Goal: Transaction & Acquisition: Subscribe to service/newsletter

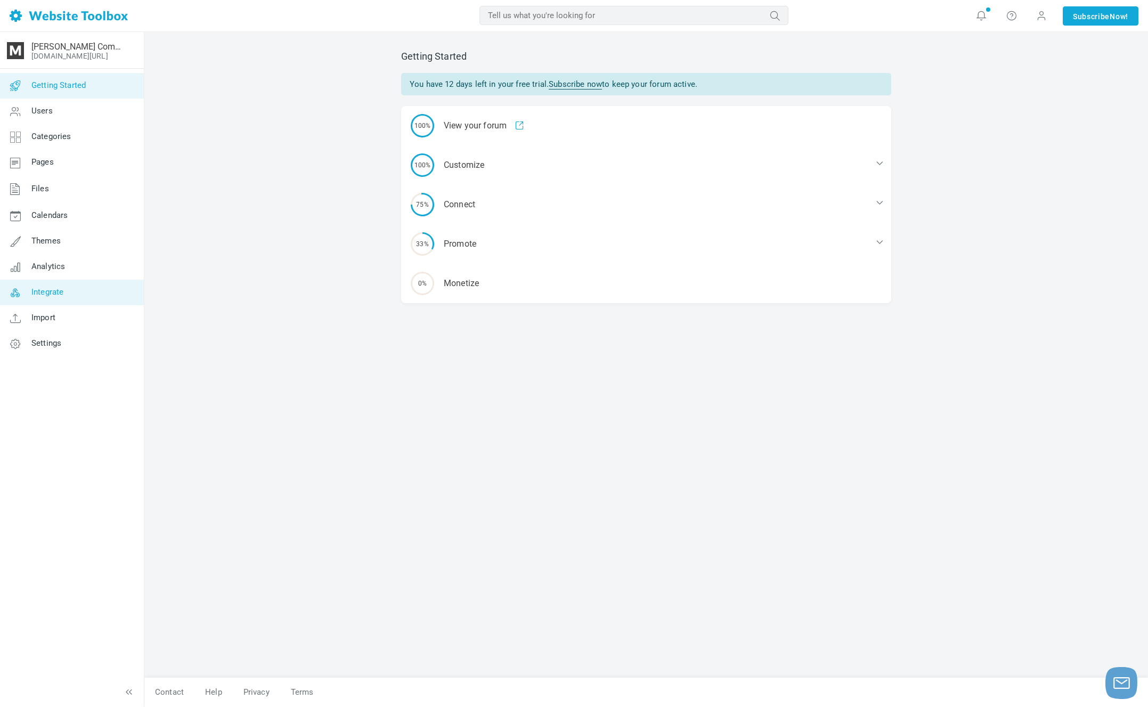
click at [130, 291] on link "Integrate" at bounding box center [71, 293] width 144 height 26
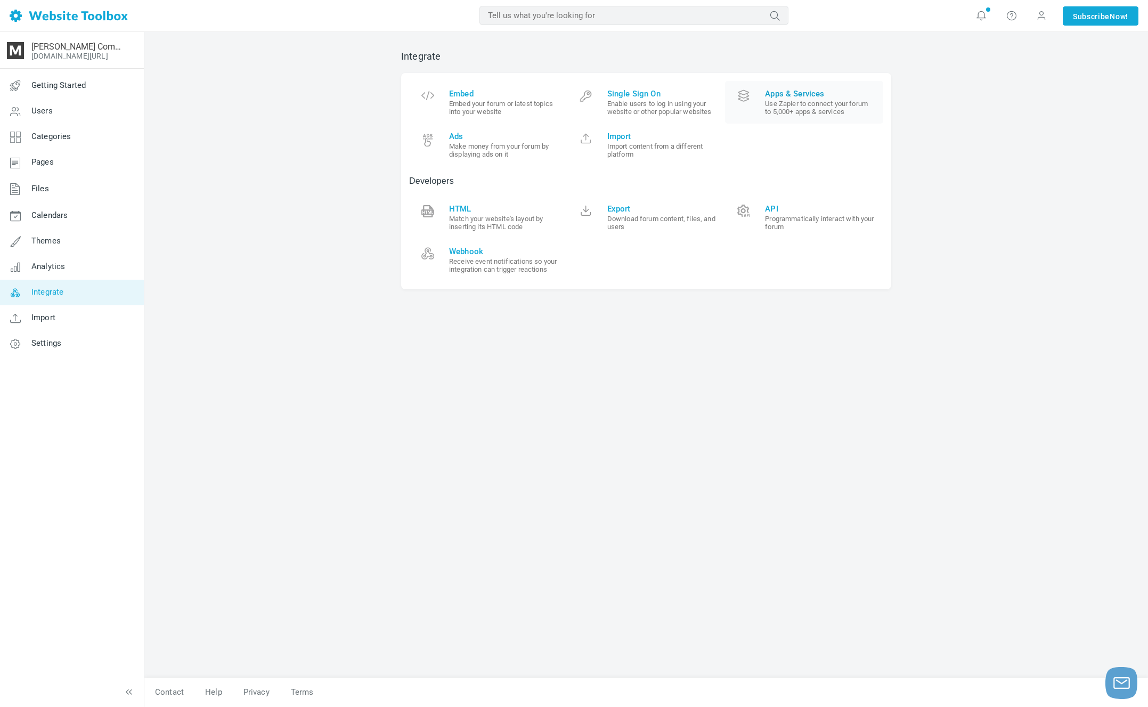
click at [783, 111] on small "Use Zapier to connect your forum to 5,000+ apps & services" at bounding box center [820, 108] width 110 height 16
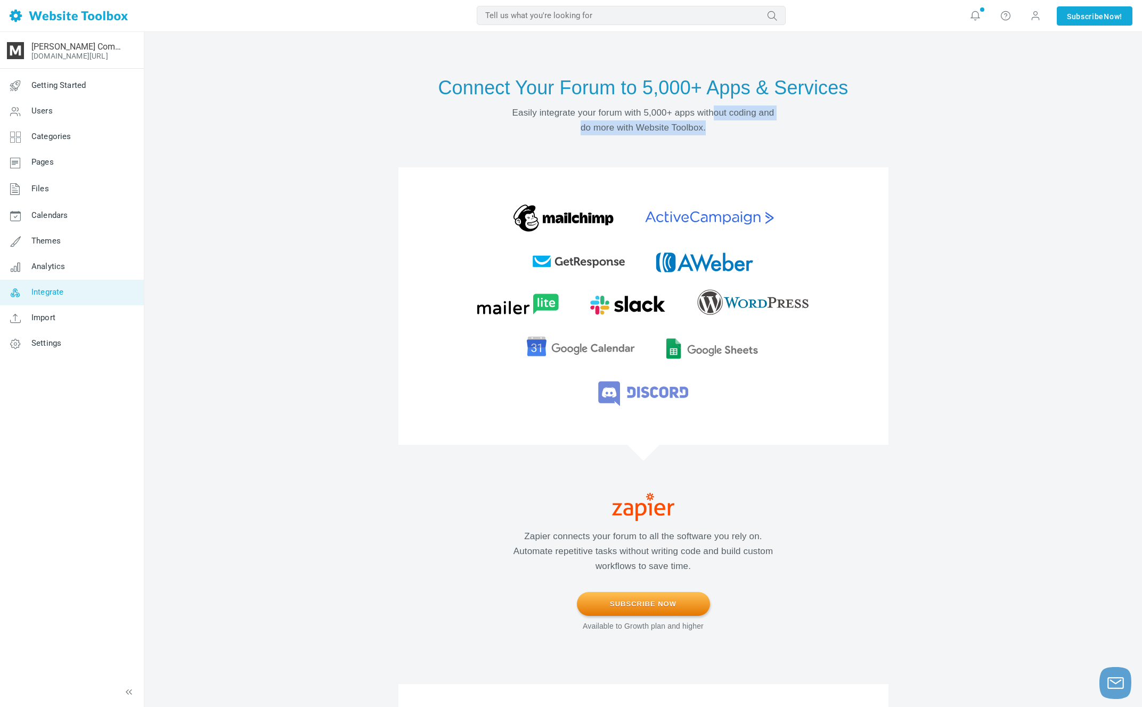
drag, startPoint x: 753, startPoint y: 131, endPoint x: 753, endPoint y: 105, distance: 25.0
click at [753, 105] on p "Easily integrate your forum with 5,000+ apps without coding and do more with We…" at bounding box center [643, 120] width 309 height 30
drag, startPoint x: 753, startPoint y: 102, endPoint x: 753, endPoint y: 142, distance: 40.5
click at [753, 142] on section "Connect Your Forum to 5,000+ Apps & Services Easily integrate your forum with 5…" at bounding box center [643, 355] width 490 height 561
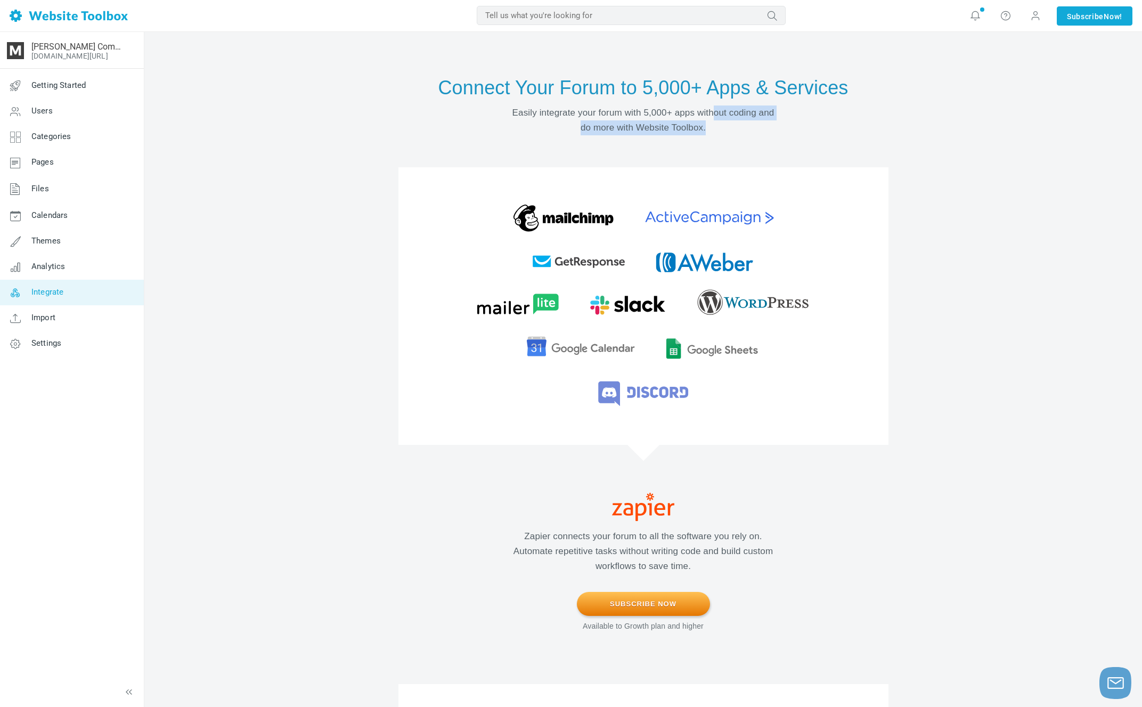
drag, startPoint x: 753, startPoint y: 136, endPoint x: 750, endPoint y: 105, distance: 31.5
click at [750, 109] on section "Connect Your Forum to 5,000+ Apps & Services Easily integrate your forum with 5…" at bounding box center [643, 355] width 490 height 561
drag, startPoint x: 750, startPoint y: 104, endPoint x: 751, endPoint y: 134, distance: 29.9
click at [752, 131] on section "Connect Your Forum to 5,000+ Apps & Services Easily integrate your forum with 5…" at bounding box center [643, 355] width 490 height 561
drag, startPoint x: 751, startPoint y: 135, endPoint x: 674, endPoint y: 238, distance: 128.3
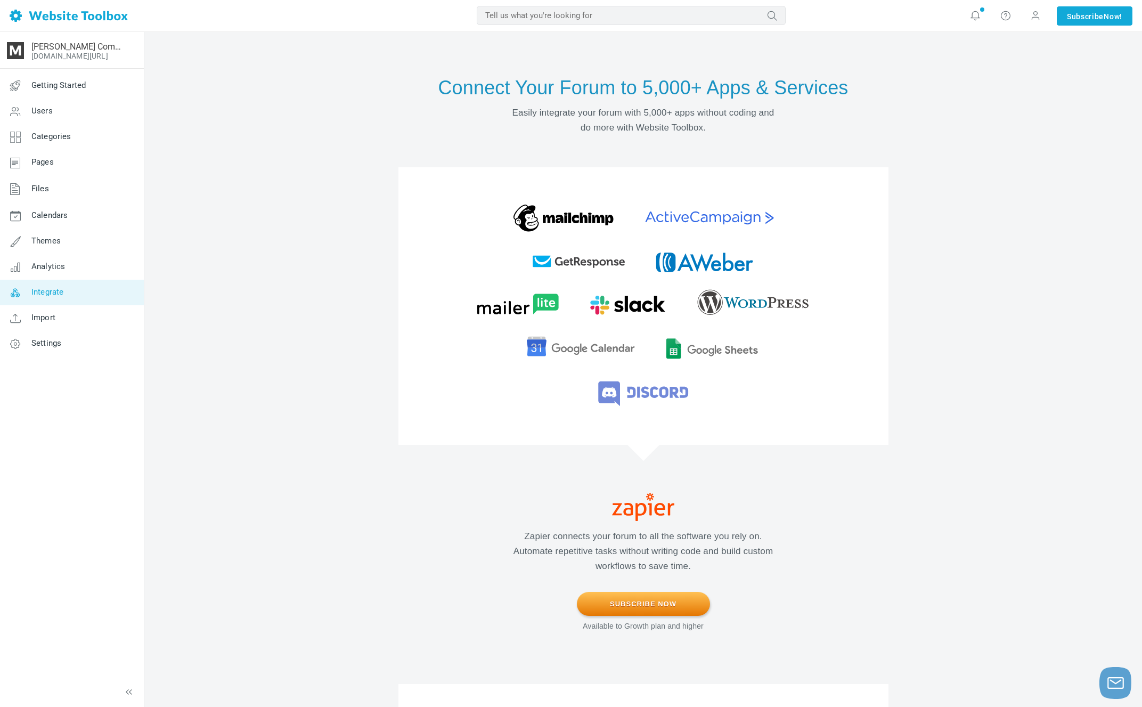
click at [751, 137] on section "Connect Your Forum to 5,000+ Apps & Services Easily integrate your forum with 5…" at bounding box center [643, 355] width 490 height 561
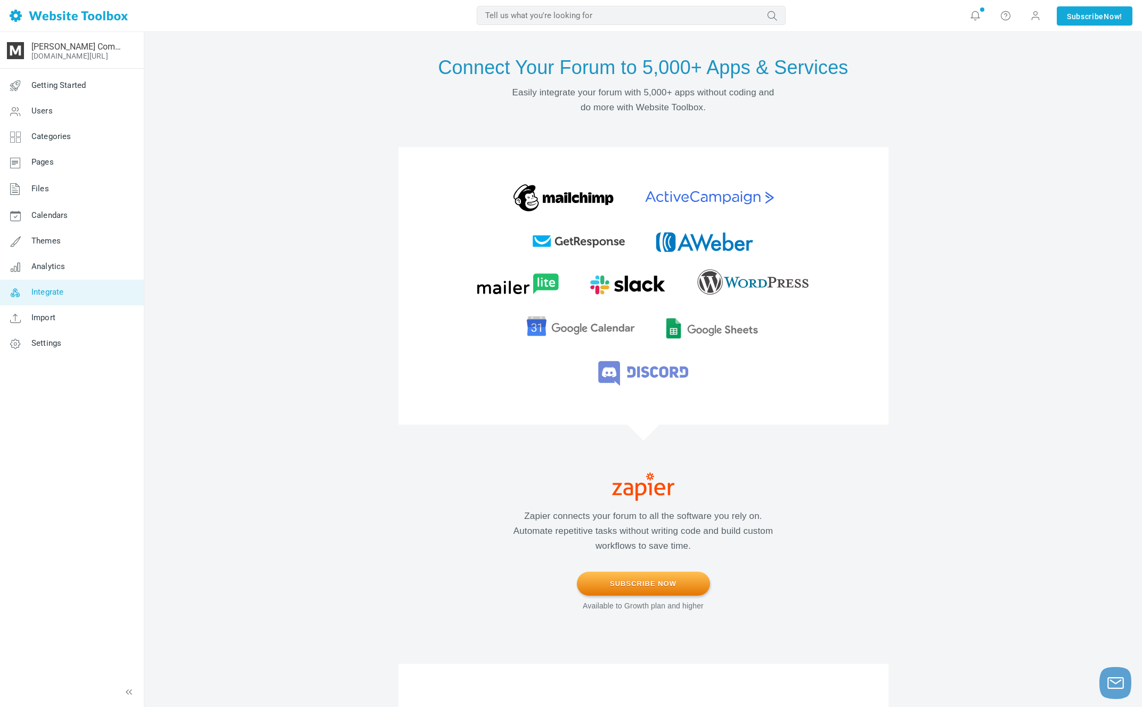
click at [699, 509] on p "Zapier connects your forum to all the software you rely on. Automate repetitive…" at bounding box center [643, 531] width 309 height 45
drag, startPoint x: 719, startPoint y: 522, endPoint x: 704, endPoint y: 518, distance: 15.3
click at [719, 522] on p "Zapier connects your forum to all the software you rely on. Automate repetitive…" at bounding box center [643, 531] width 309 height 45
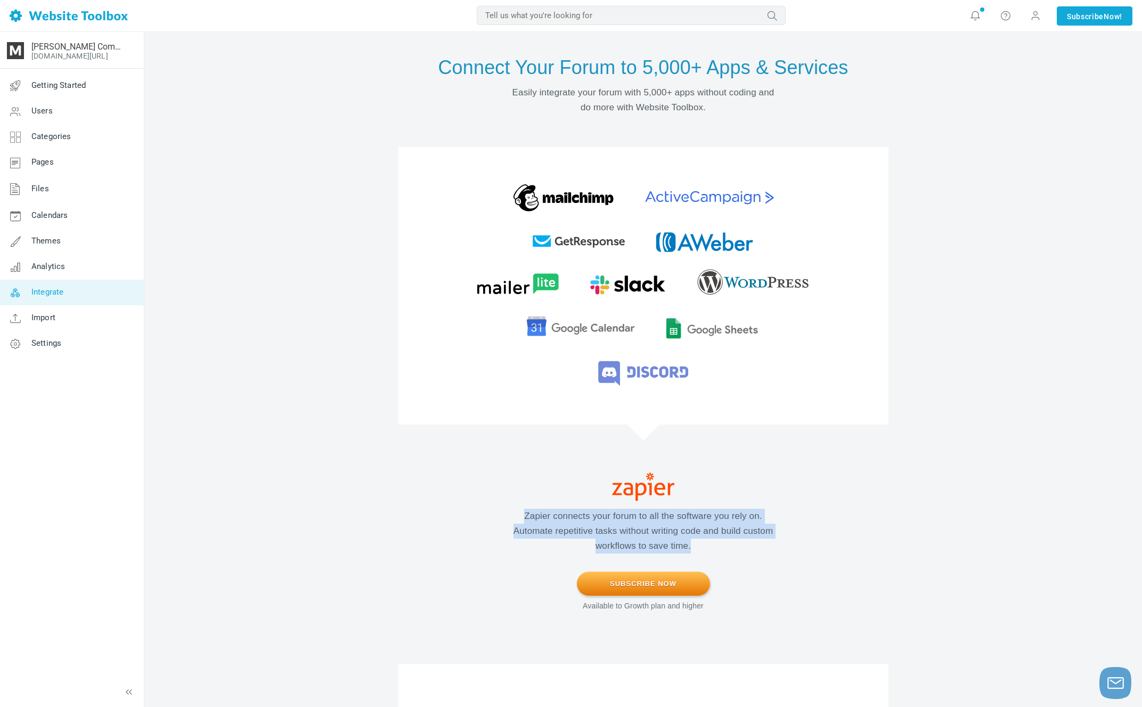
click at [713, 514] on p "Zapier connects your forum to all the software you rely on. Automate repetitive…" at bounding box center [643, 531] width 309 height 45
drag, startPoint x: 720, startPoint y: 502, endPoint x: 772, endPoint y: 565, distance: 81.0
click at [772, 565] on div "Zapier connects your forum to all the software you rely on. Automate repetitive…" at bounding box center [643, 520] width 490 height 191
click at [760, 551] on p "Zapier connects your forum to all the software you rely on. Automate repetitive…" at bounding box center [643, 531] width 309 height 45
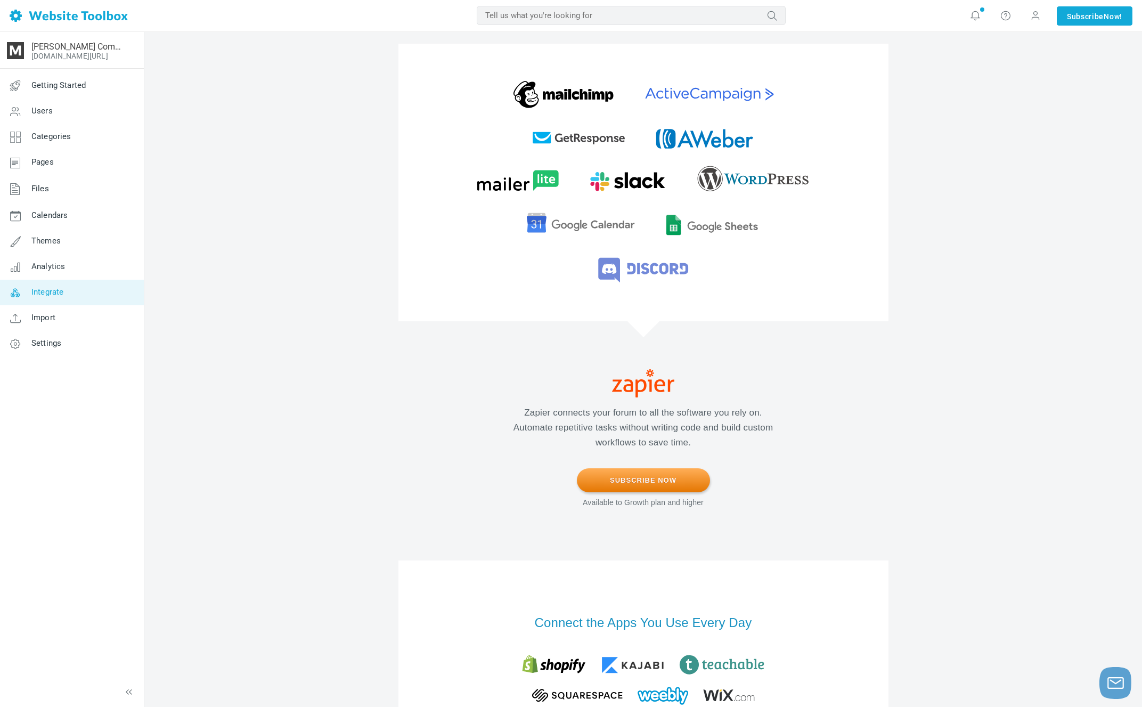
click at [654, 470] on link "Subscribe Now" at bounding box center [643, 480] width 133 height 24
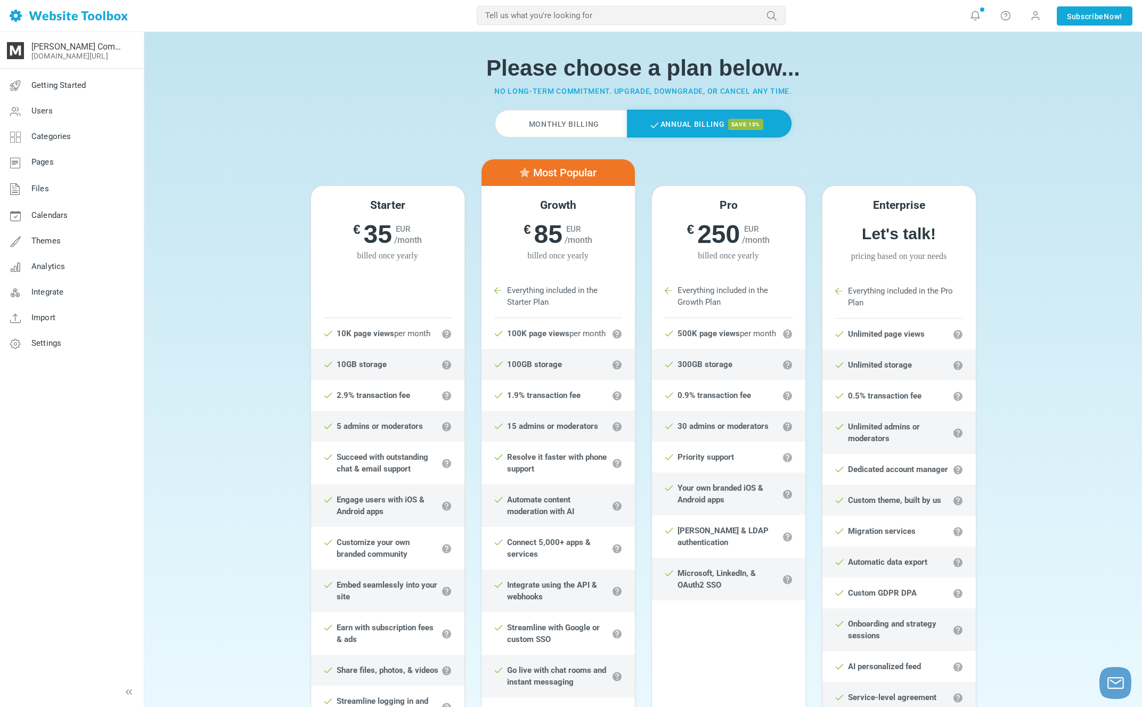
scroll to position [32, 0]
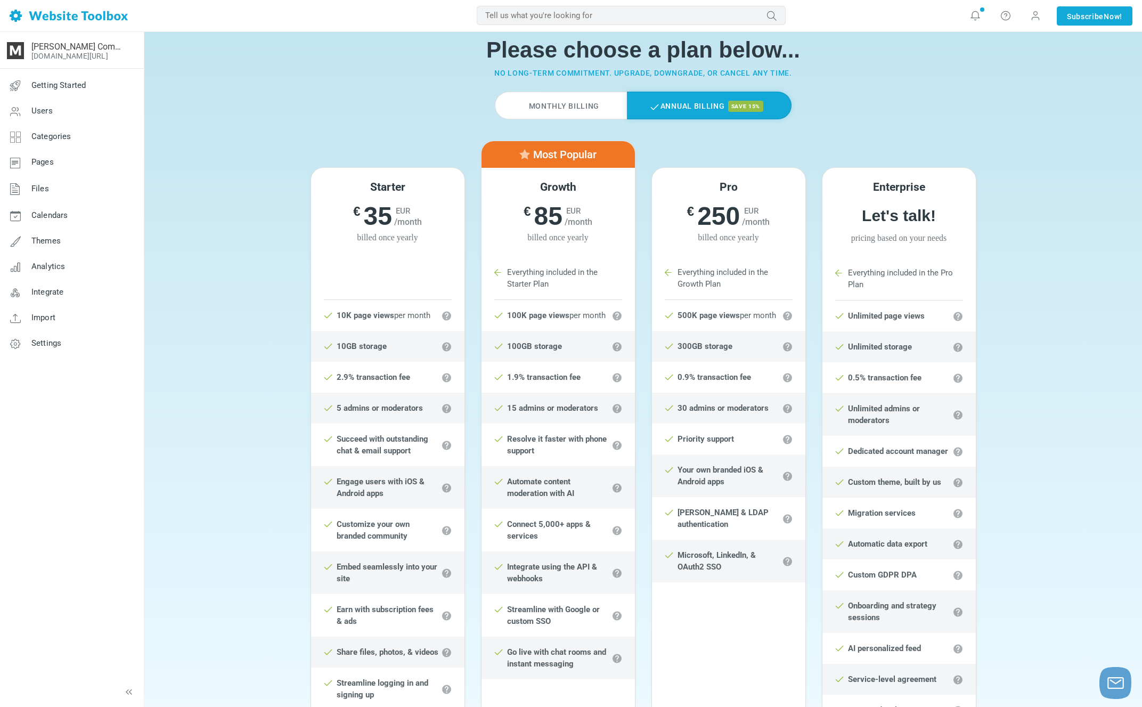
click at [558, 115] on label "Monthly Billing" at bounding box center [561, 106] width 132 height 28
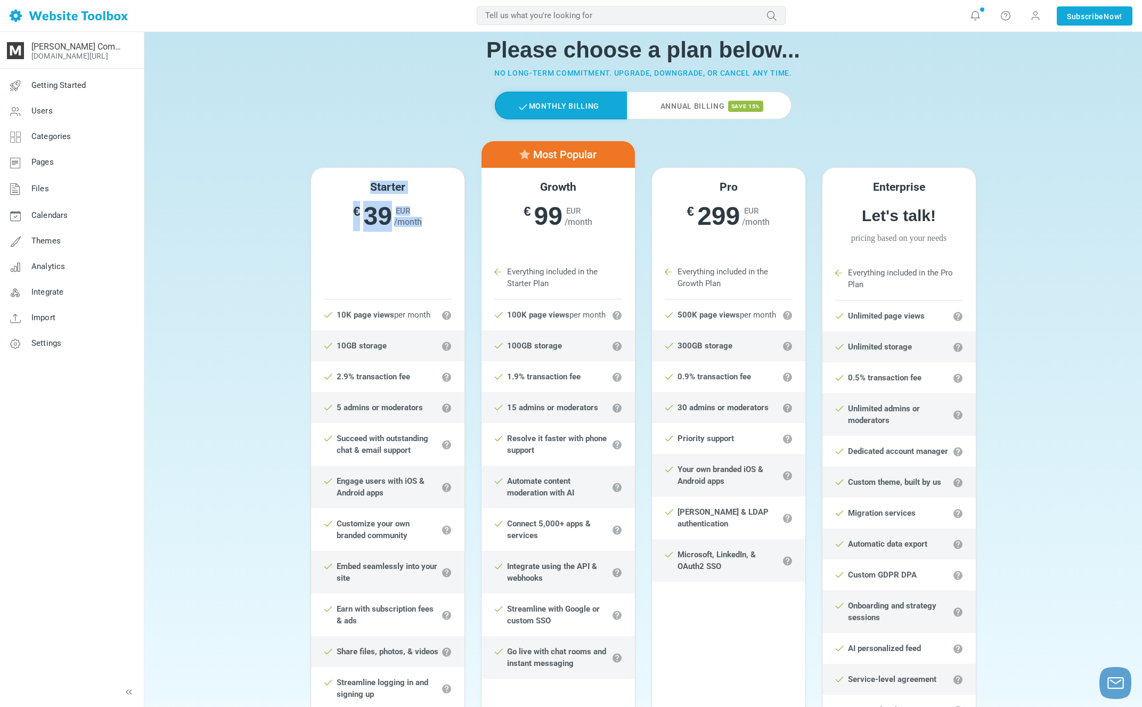
drag, startPoint x: 410, startPoint y: 174, endPoint x: 430, endPoint y: 233, distance: 63.2
click at [430, 233] on div "Starter € 39 EUR /month € 35 EUR /month billed once yearly" at bounding box center [387, 212] width 153 height 88
drag, startPoint x: 430, startPoint y: 233, endPoint x: 420, endPoint y: 164, distance: 70.5
click at [420, 164] on div "Starter € 39 EUR /month € 35 EUR /month billed once yearly Starter Plan 10K pag…" at bounding box center [388, 504] width 170 height 726
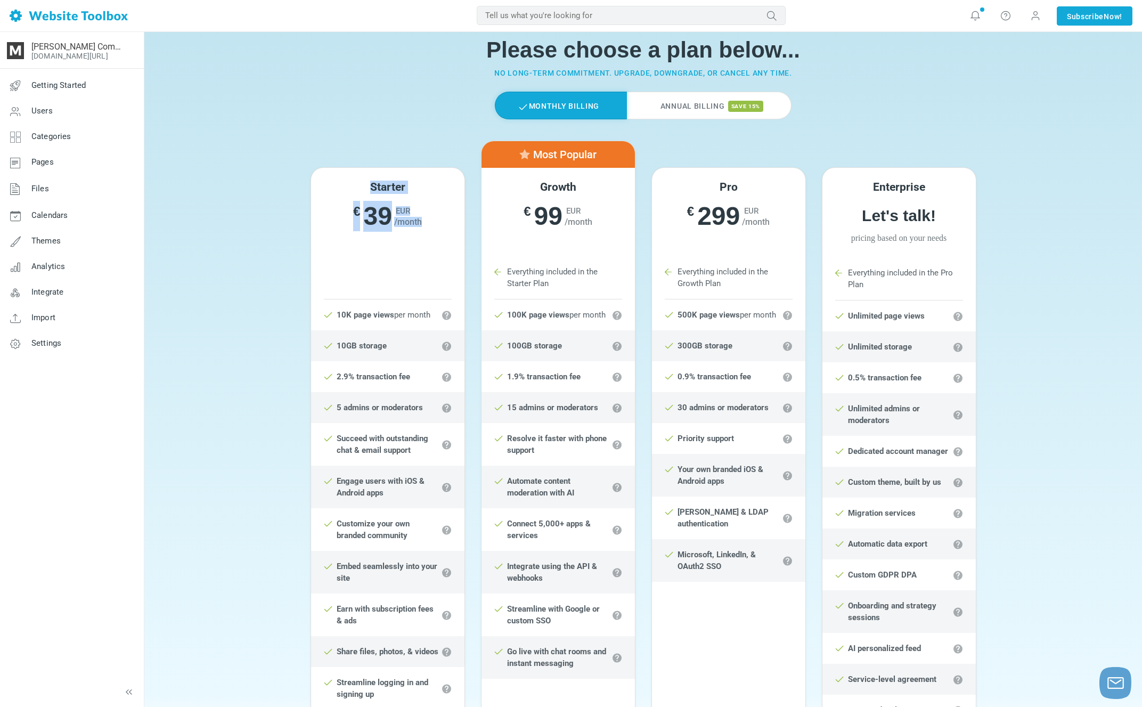
click at [420, 164] on div "Starter € 39 EUR /month € 35 EUR /month billed once yearly Starter Plan 10K pag…" at bounding box center [388, 504] width 170 height 726
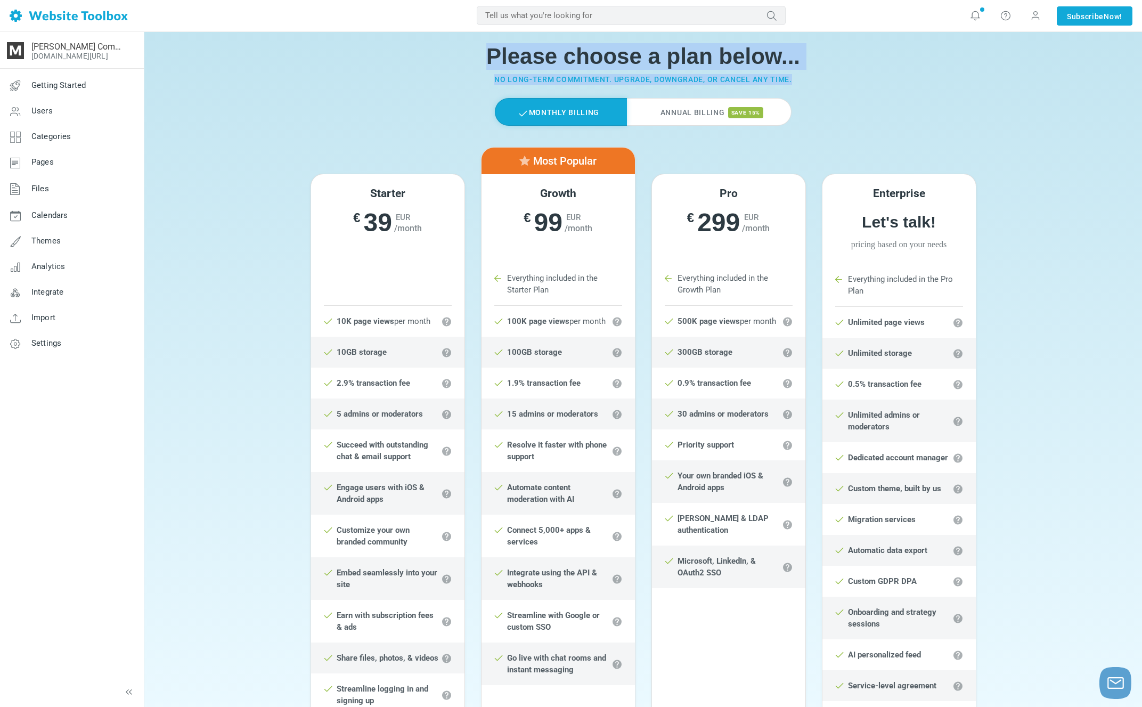
scroll to position [10, 0]
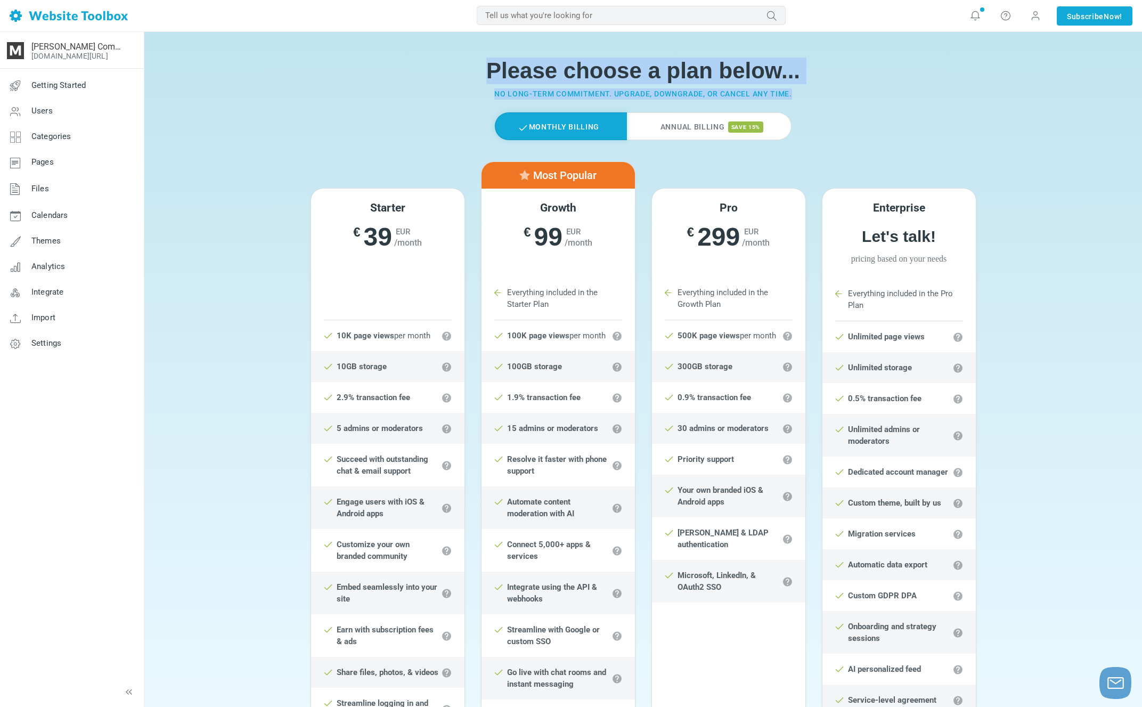
drag, startPoint x: 814, startPoint y: 73, endPoint x: 810, endPoint y: 37, distance: 36.4
click at [810, 37] on section "Please choose a plan below... No long-term commitment. Upgrade, downgrade, or c…" at bounding box center [643, 458] width 998 height 859
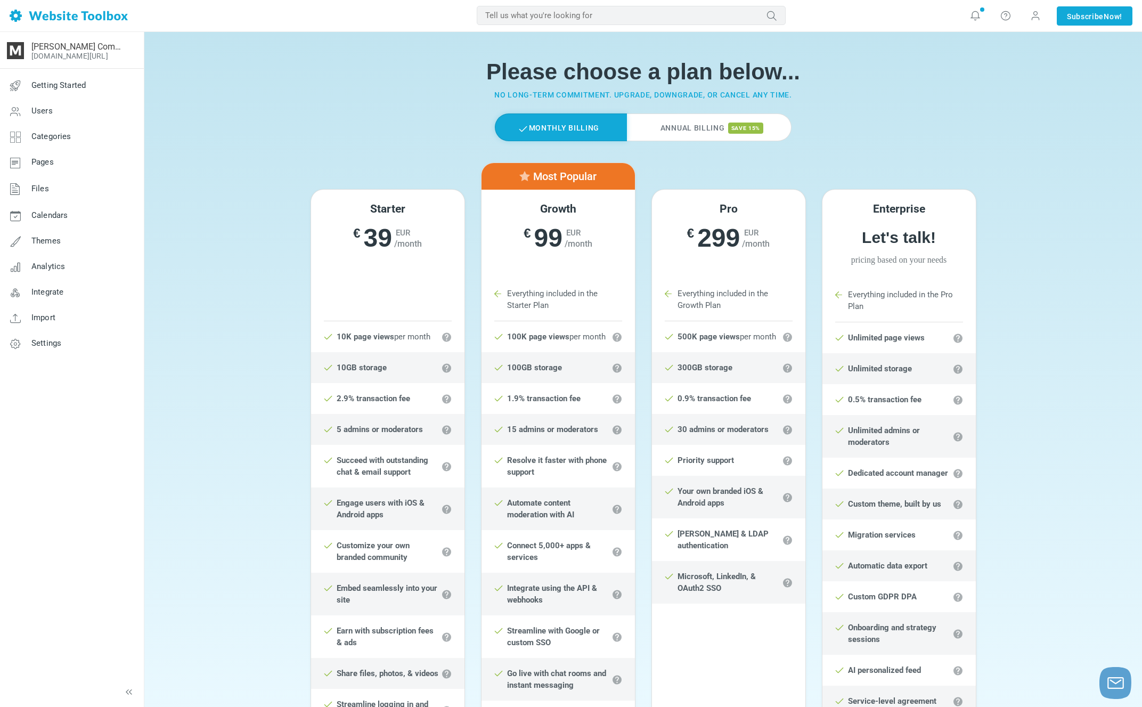
click at [810, 62] on h1 "Please choose a plan below..." at bounding box center [644, 72] width 682 height 27
drag, startPoint x: 810, startPoint y: 62, endPoint x: 819, endPoint y: 100, distance: 38.9
click at [819, 100] on div "Please choose a plan below... No long-term commitment. Upgrade, downgrade, or c…" at bounding box center [644, 80] width 682 height 68
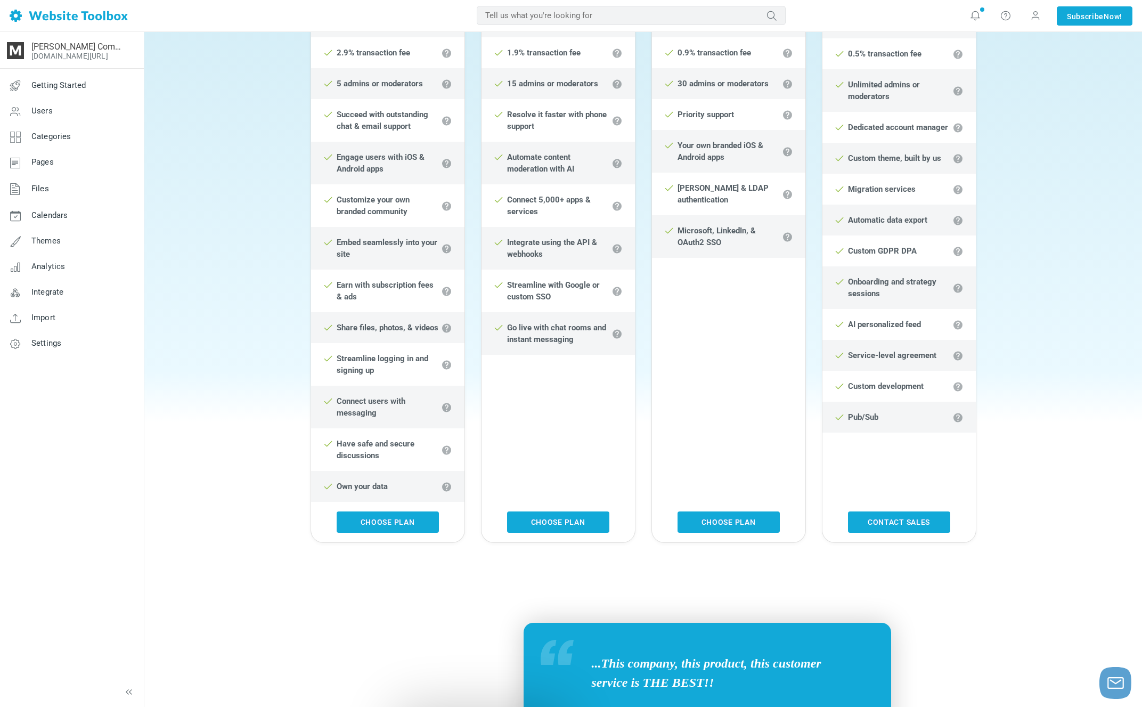
scroll to position [0, 0]
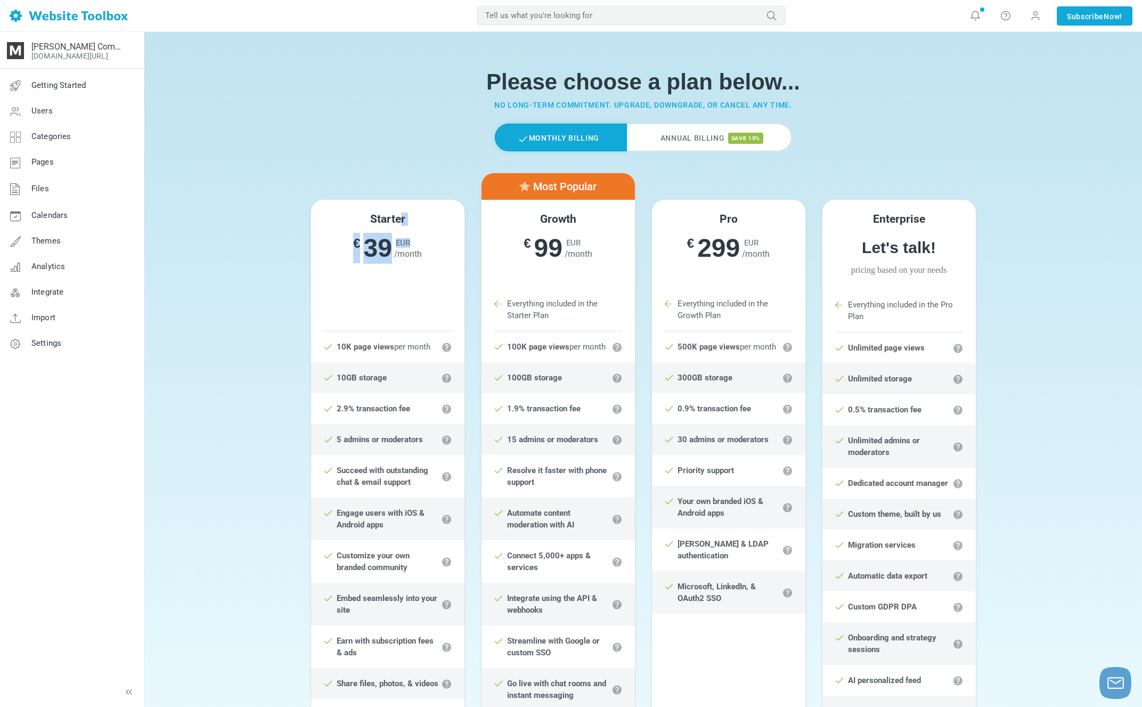
drag, startPoint x: 398, startPoint y: 213, endPoint x: 413, endPoint y: 246, distance: 36.0
click at [413, 246] on div "Starter € 39 EUR /month € 35 EUR /month billed once yearly" at bounding box center [387, 244] width 153 height 88
click at [420, 256] on span "/month" at bounding box center [408, 254] width 28 height 10
click at [965, 18] on span "Notifications Set your forum's description Your custom AI-generated header imag…" at bounding box center [976, 16] width 30 height 32
click at [970, 17] on icon at bounding box center [975, 15] width 11 height 11
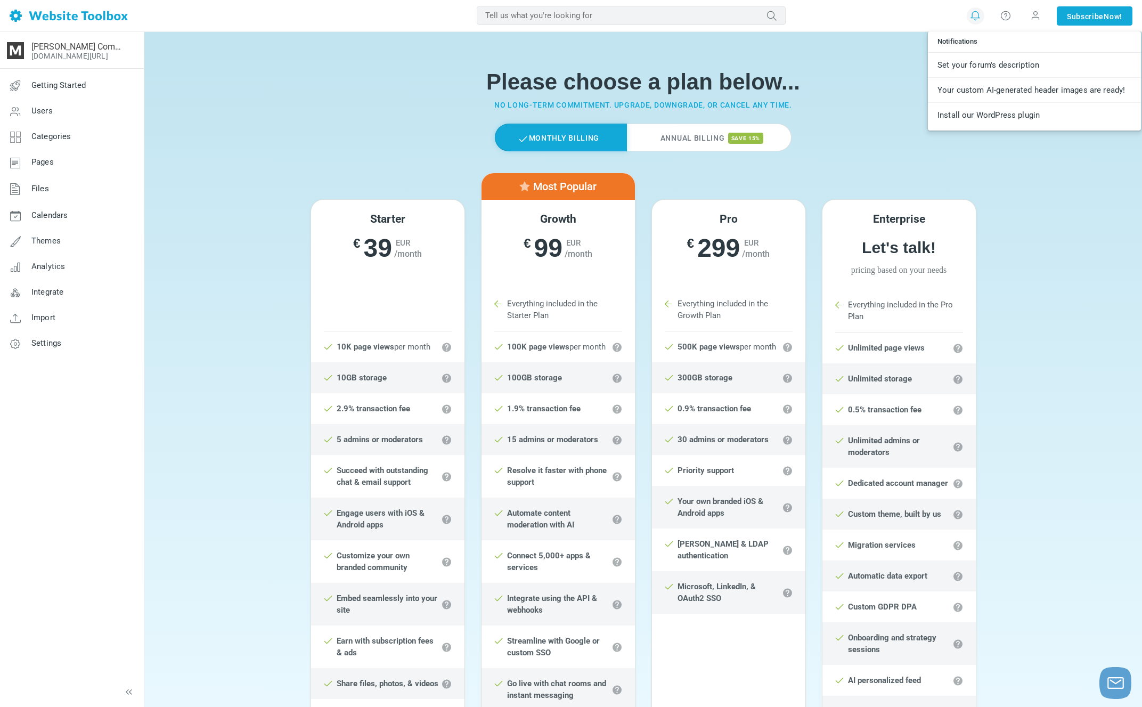
click at [970, 17] on icon at bounding box center [975, 15] width 11 height 11
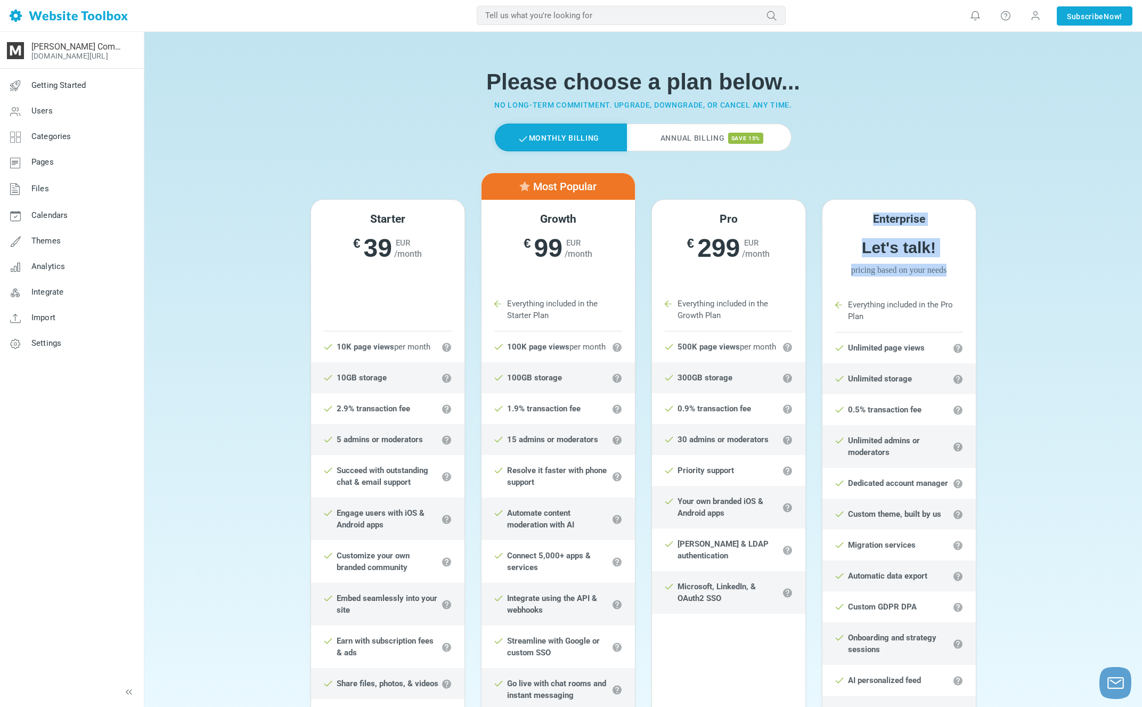
drag, startPoint x: 877, startPoint y: 212, endPoint x: 972, endPoint y: 264, distance: 108.2
click at [972, 264] on div "Enterprise Let's talk! Pricing based on your needs" at bounding box center [899, 244] width 153 height 89
click at [972, 265] on span "Pricing based on your needs" at bounding box center [899, 270] width 153 height 13
drag, startPoint x: 409, startPoint y: 216, endPoint x: 421, endPoint y: 253, distance: 38.7
click at [421, 253] on div "Starter € 39 EUR /month € 35 EUR /month billed once yearly" at bounding box center [387, 244] width 153 height 88
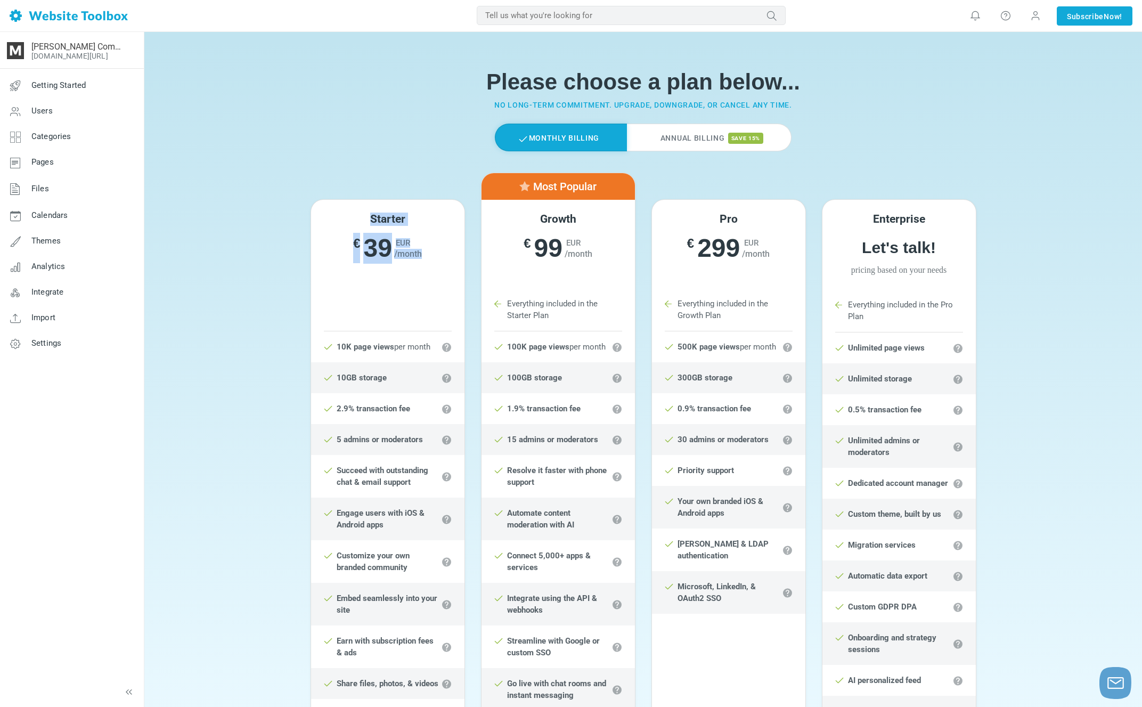
click at [421, 253] on span "/month" at bounding box center [408, 254] width 28 height 10
drag, startPoint x: 424, startPoint y: 253, endPoint x: 419, endPoint y: 204, distance: 49.2
click at [419, 204] on div "Starter € 39 EUR /month € 35 EUR /month billed once yearly" at bounding box center [387, 244] width 153 height 88
drag, startPoint x: 419, startPoint y: 204, endPoint x: 436, endPoint y: 248, distance: 48.1
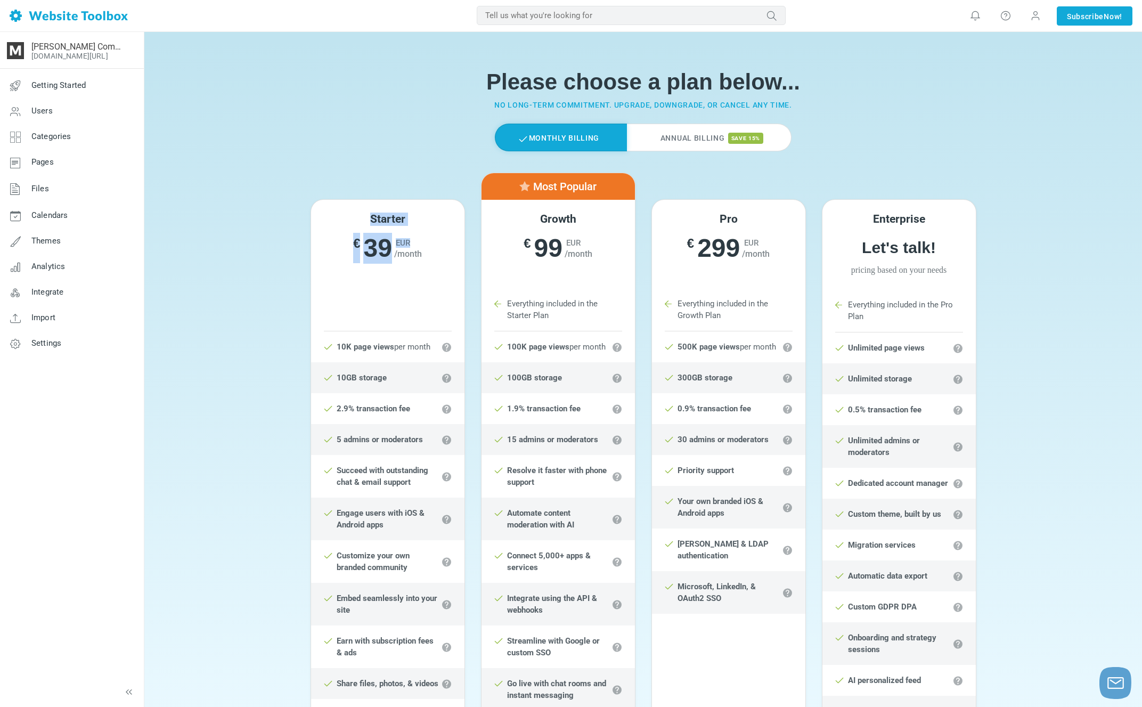
click at [436, 248] on div "Starter € 39 EUR /month € 35 EUR /month billed once yearly" at bounding box center [387, 244] width 153 height 88
click at [436, 248] on h6 "€ 39 EUR /month" at bounding box center [387, 248] width 153 height 31
click at [90, 266] on link "Analytics" at bounding box center [71, 267] width 144 height 26
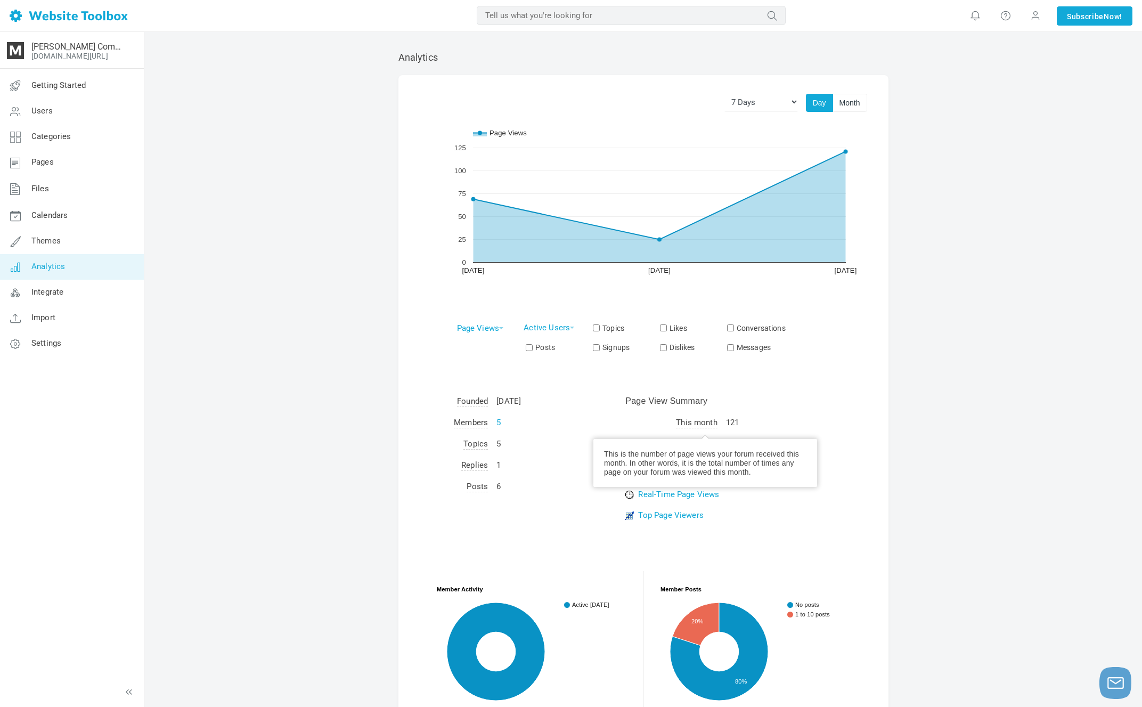
click at [718, 423] on span "This month" at bounding box center [697, 423] width 42 height 11
click at [737, 420] on td "121" at bounding box center [761, 422] width 79 height 21
click at [746, 419] on td "121" at bounding box center [761, 422] width 79 height 21
click at [748, 440] on td "98 (80%)" at bounding box center [761, 443] width 79 height 21
